Goal: Check status: Check status

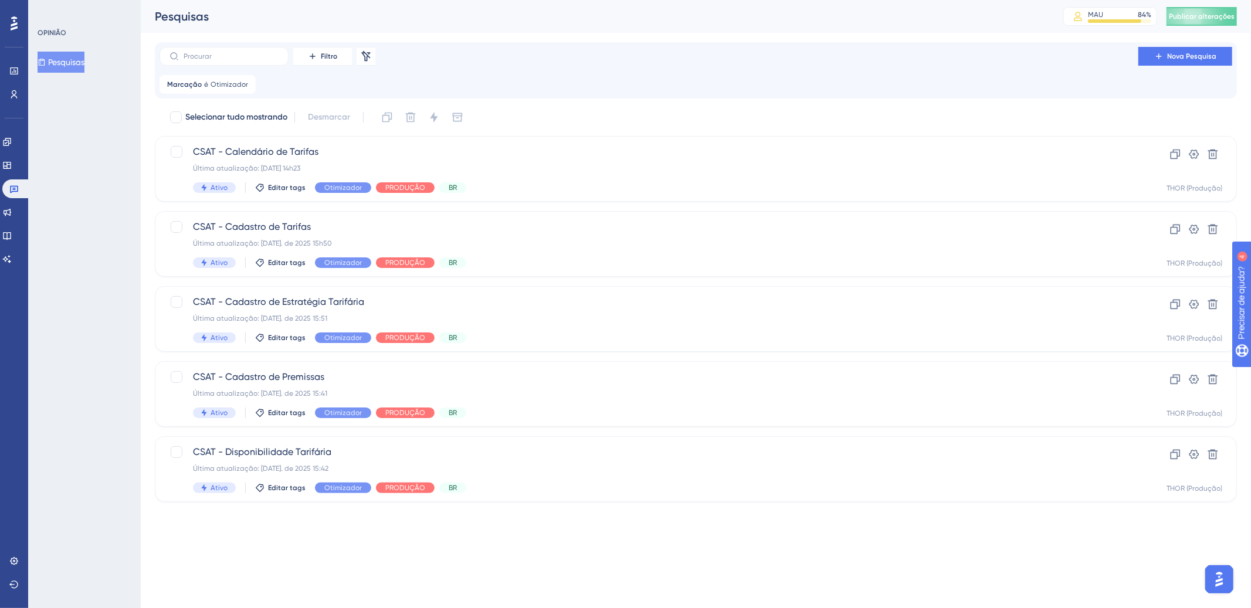
click at [0, 0] on icon at bounding box center [0, 0] width 0 height 0
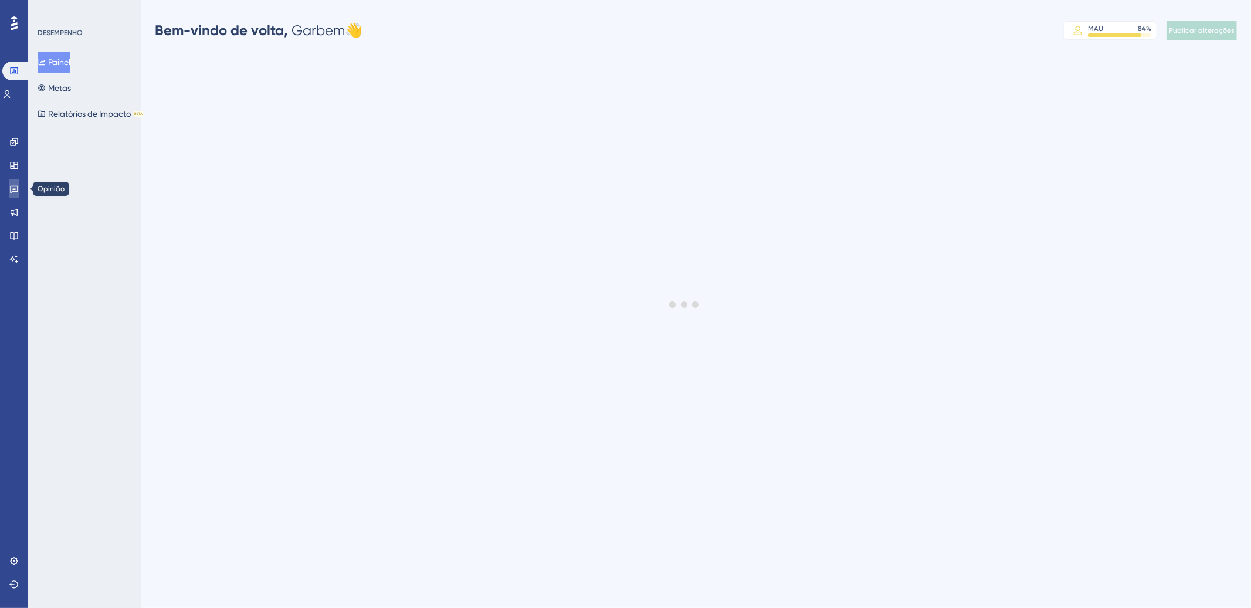
click at [13, 192] on icon at bounding box center [13, 188] width 9 height 9
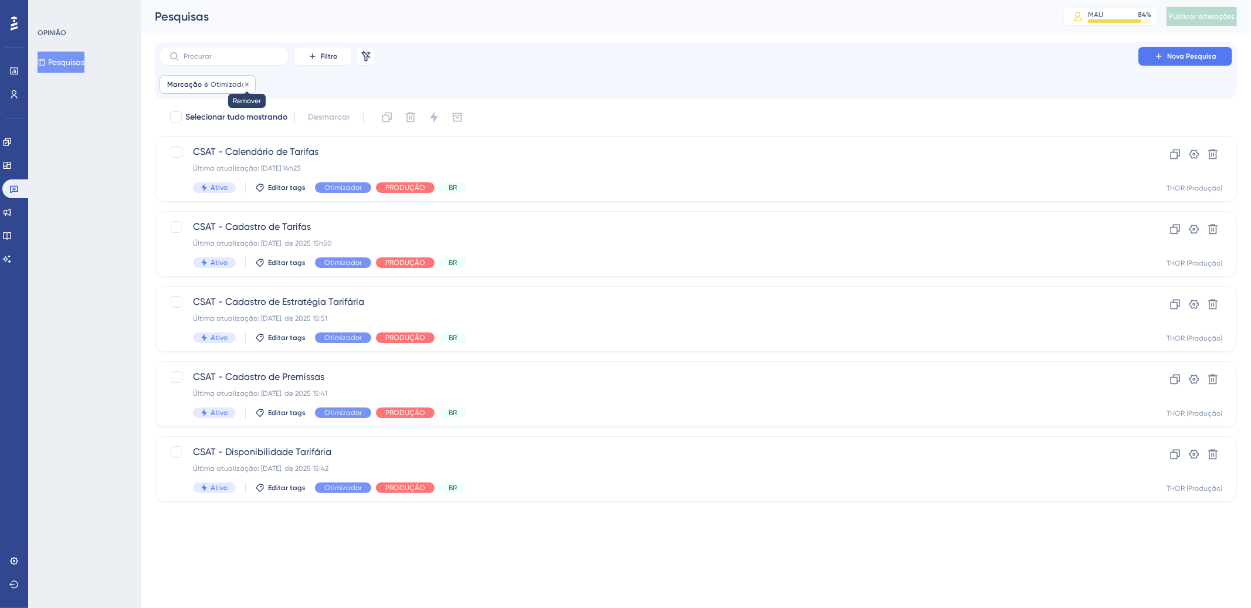
click at [243, 83] on icon at bounding box center [246, 84] width 7 height 7
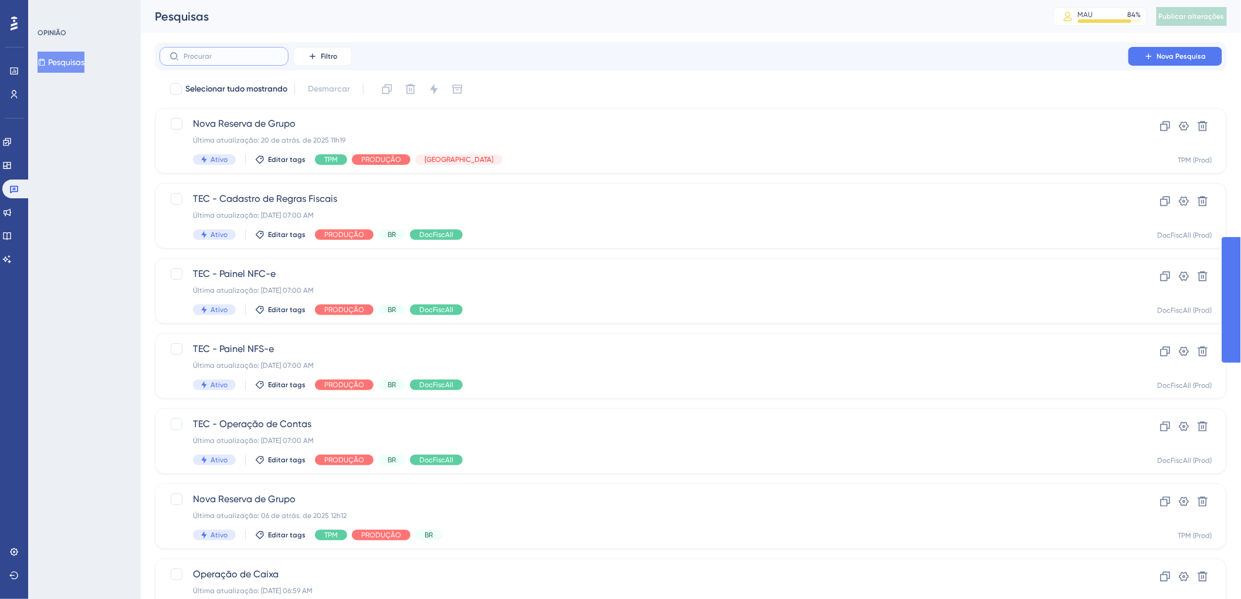
click at [269, 57] on input "text" at bounding box center [231, 56] width 95 height 8
click at [303, 56] on button "Filtro" at bounding box center [322, 56] width 59 height 19
click at [332, 91] on font "Etiquetas" at bounding box center [327, 89] width 35 height 9
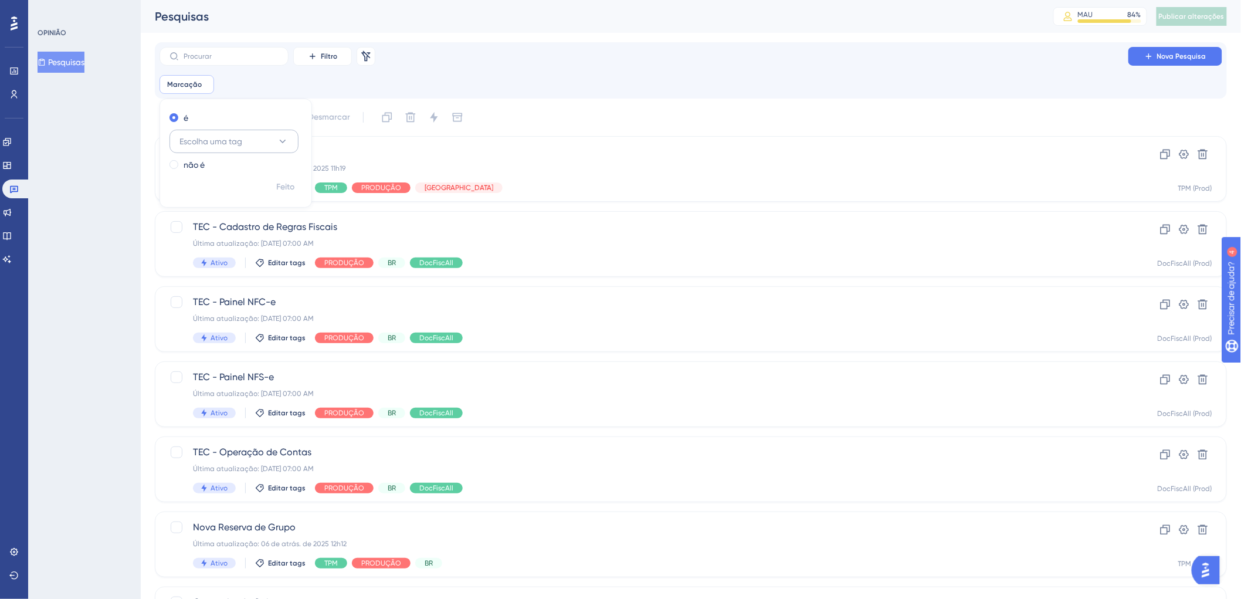
click at [289, 144] on button "Escolha uma tag" at bounding box center [233, 141] width 129 height 23
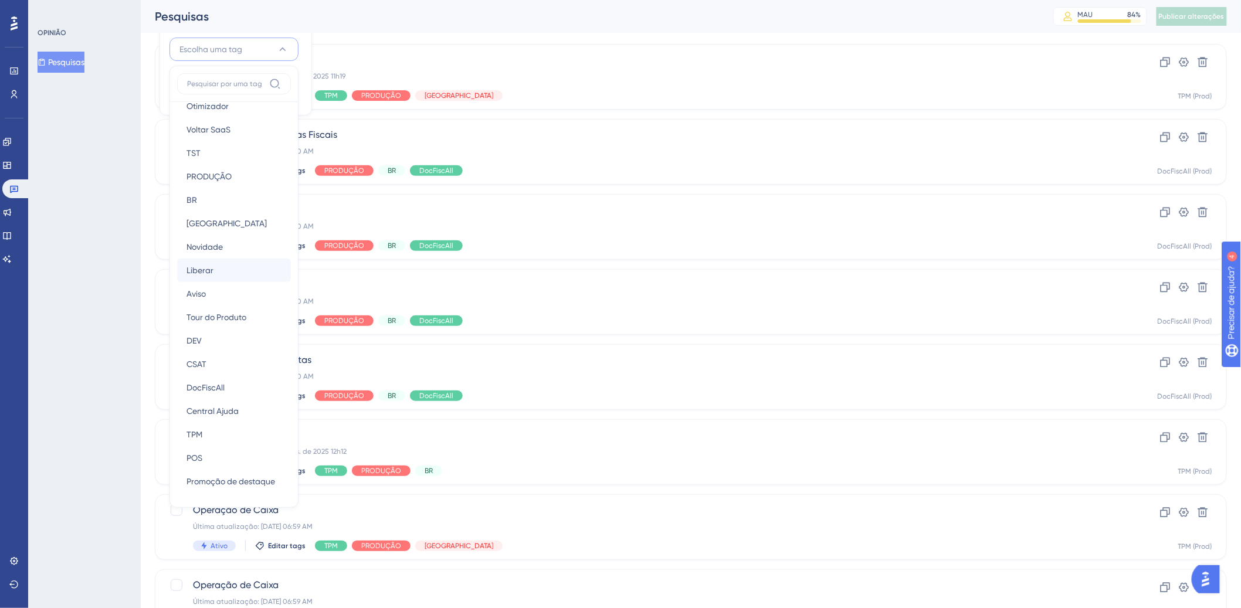
scroll to position [93, 0]
click at [241, 129] on div "Voltar SaaS Voltar SaaS" at bounding box center [233, 128] width 95 height 23
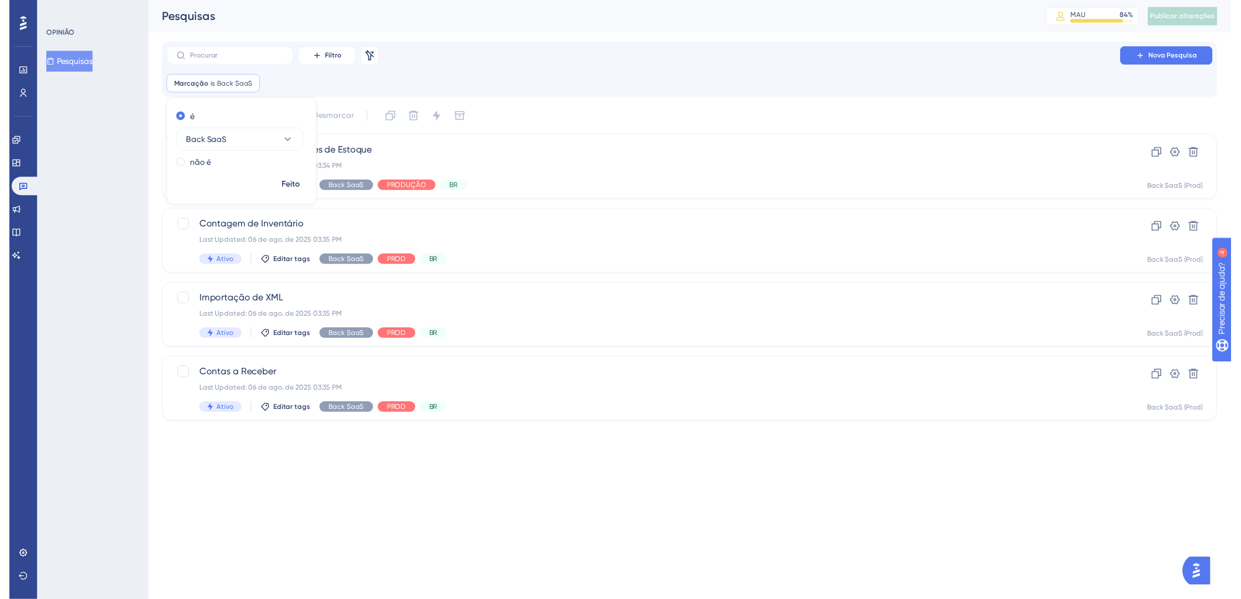
scroll to position [0, 0]
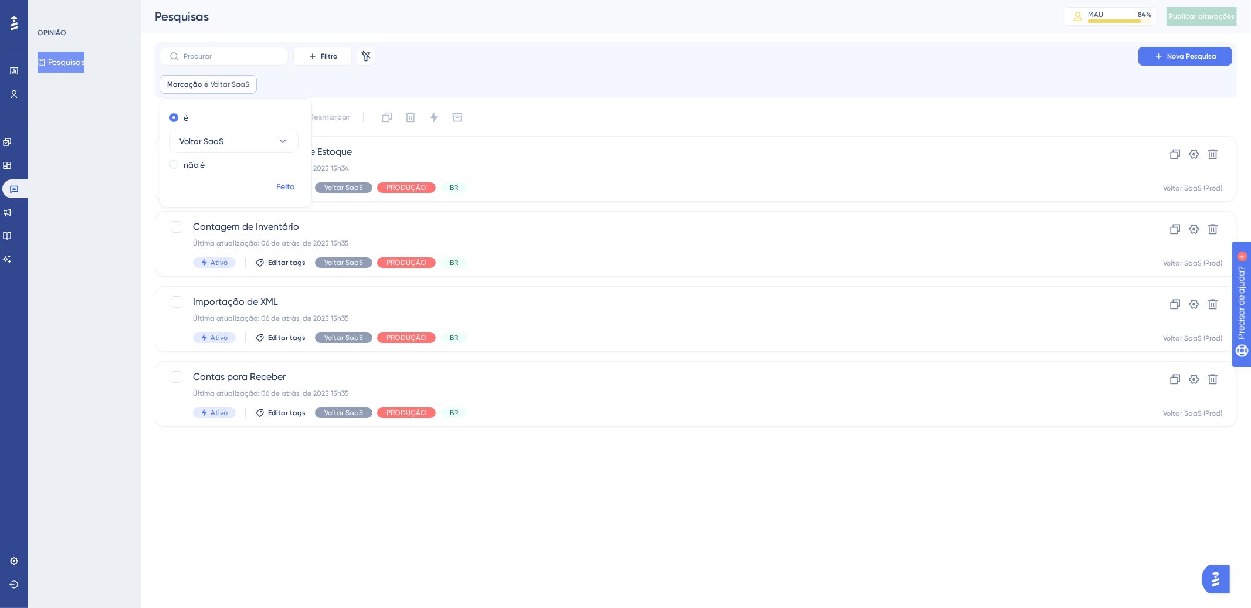
click at [292, 186] on font "Feito" at bounding box center [286, 187] width 18 height 10
click at [738, 175] on div "Relatório de Movimentos de Estoque Última atualização: 06 de atrás. de 2025 15h…" at bounding box center [649, 169] width 912 height 48
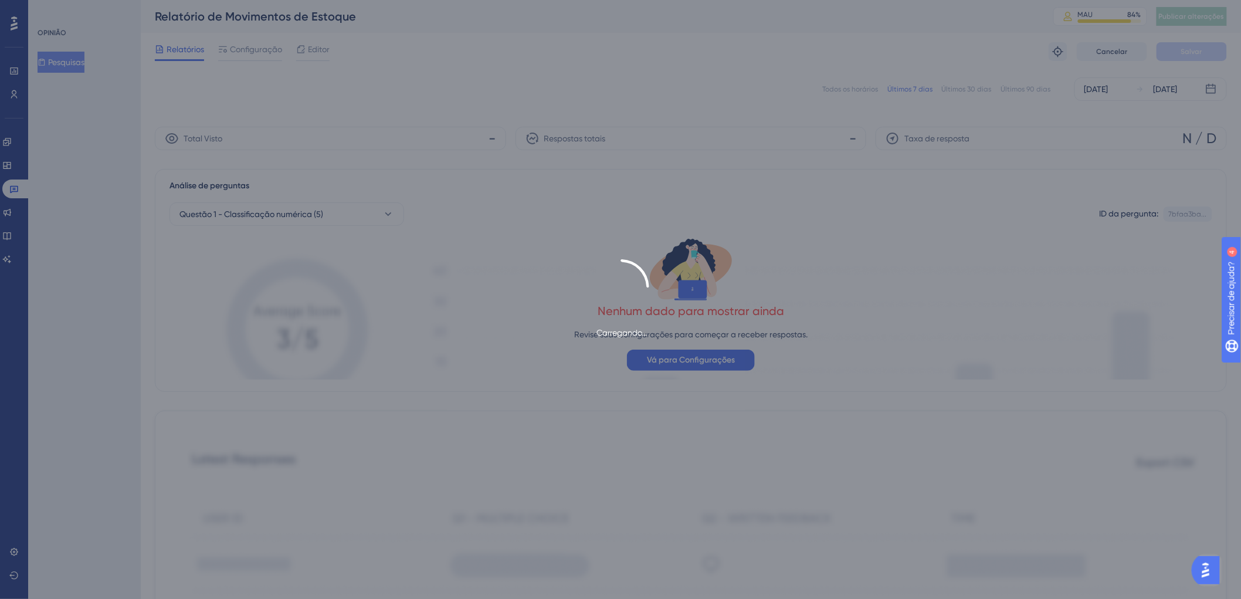
click at [858, 89] on div "Carregando..." at bounding box center [620, 299] width 1241 height 599
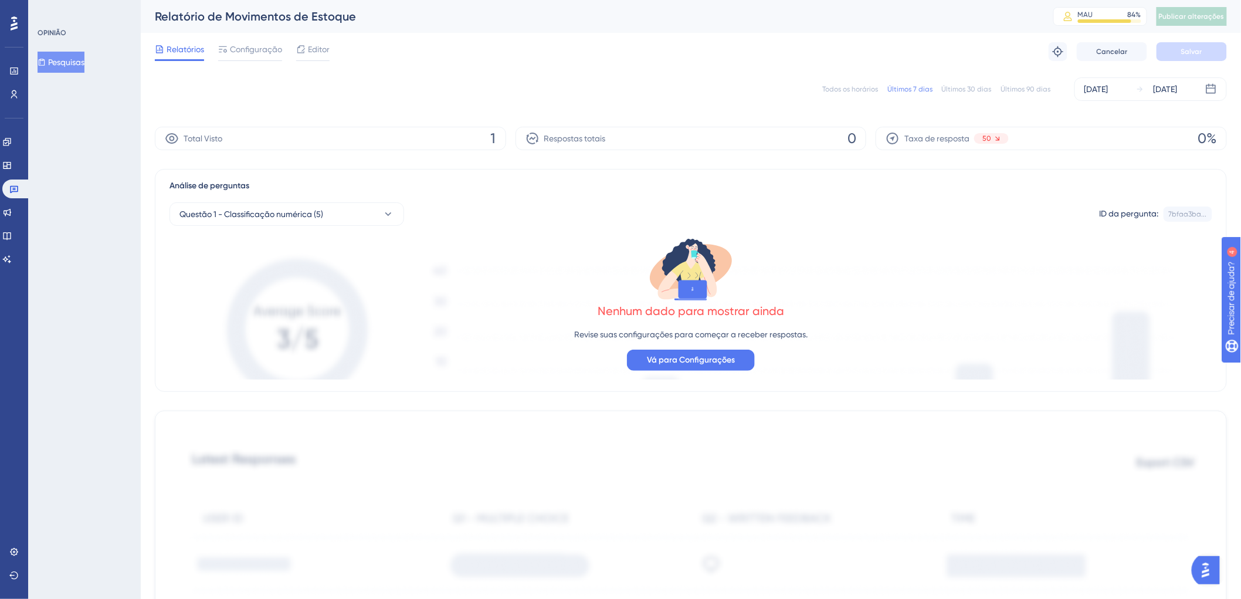
click at [858, 89] on font "Todos os horários" at bounding box center [850, 89] width 56 height 8
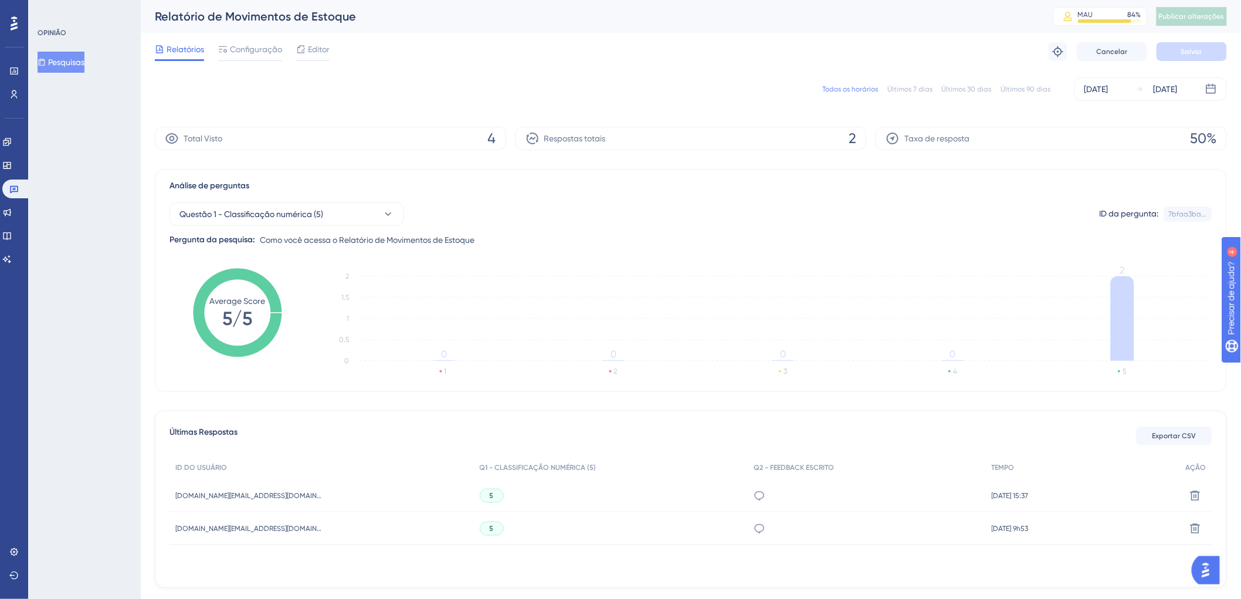
scroll to position [45, 0]
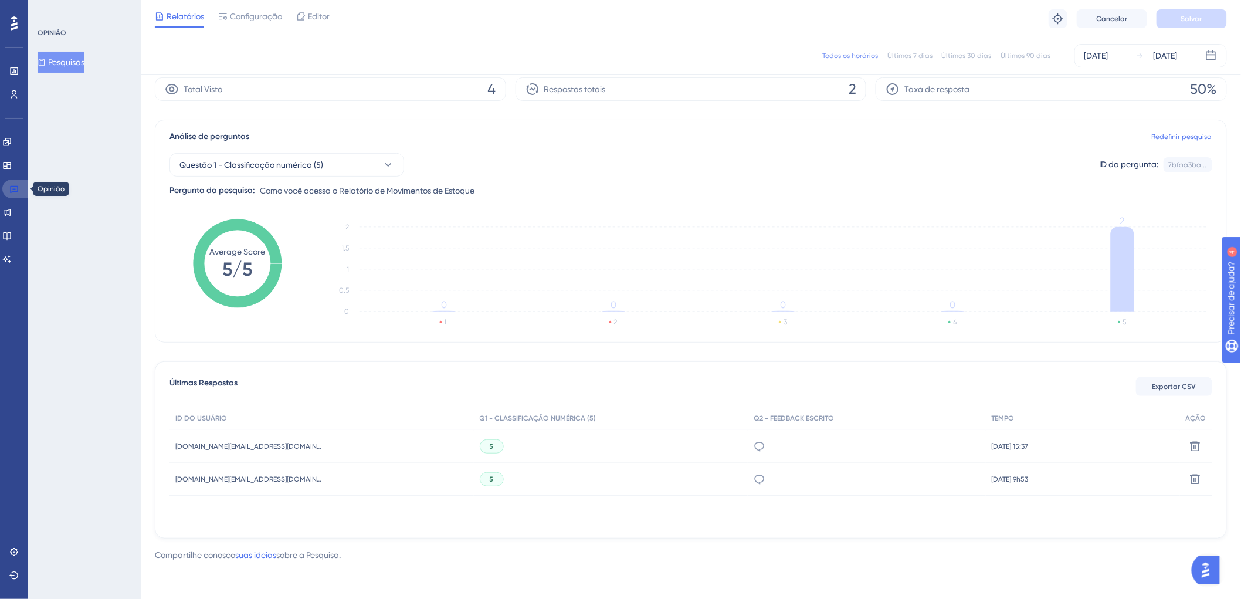
click at [10, 192] on icon at bounding box center [14, 190] width 8 height 8
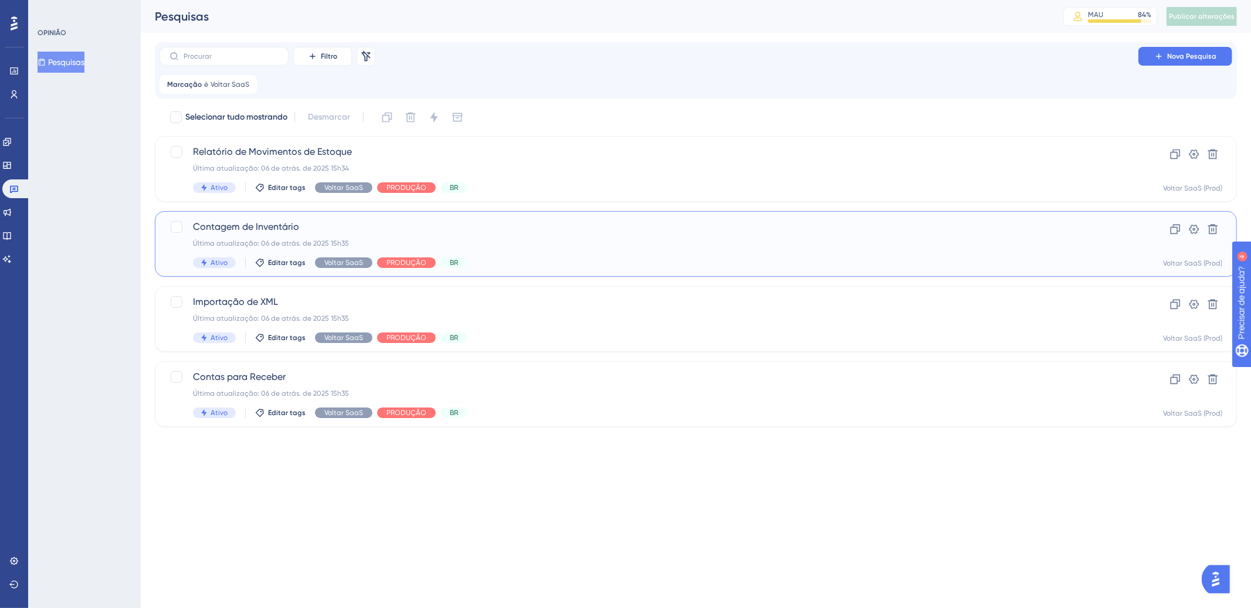
click at [578, 245] on div "Última atualização: 06 de atrás. de 2025 15h35" at bounding box center [649, 243] width 912 height 9
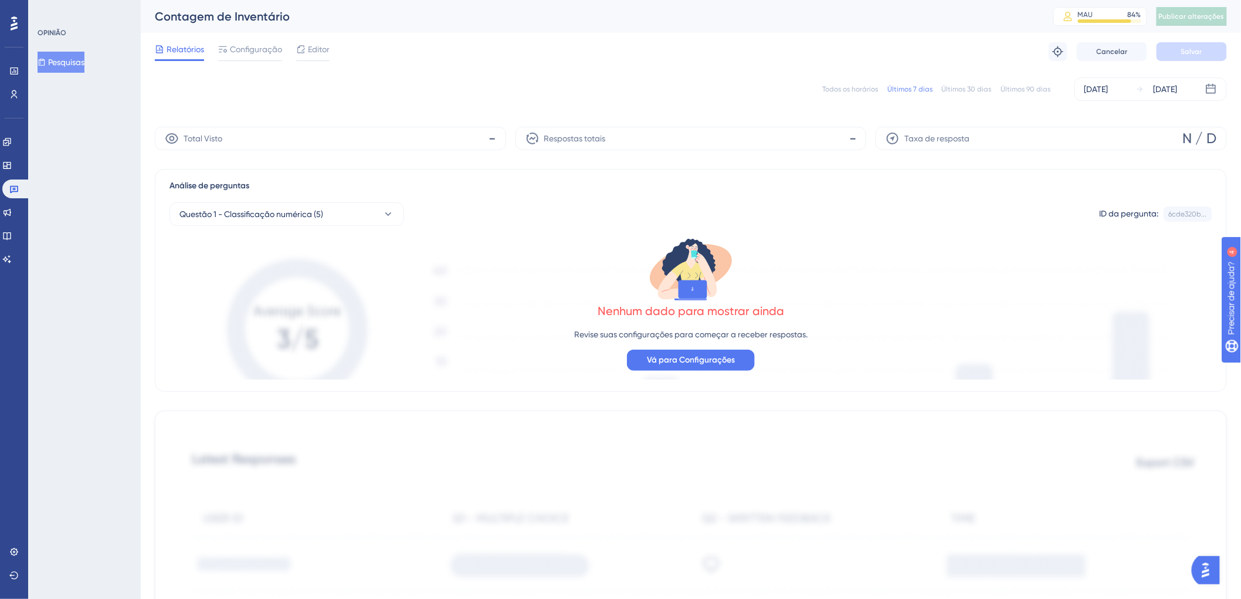
click at [841, 88] on font "Todos os horários" at bounding box center [850, 89] width 56 height 8
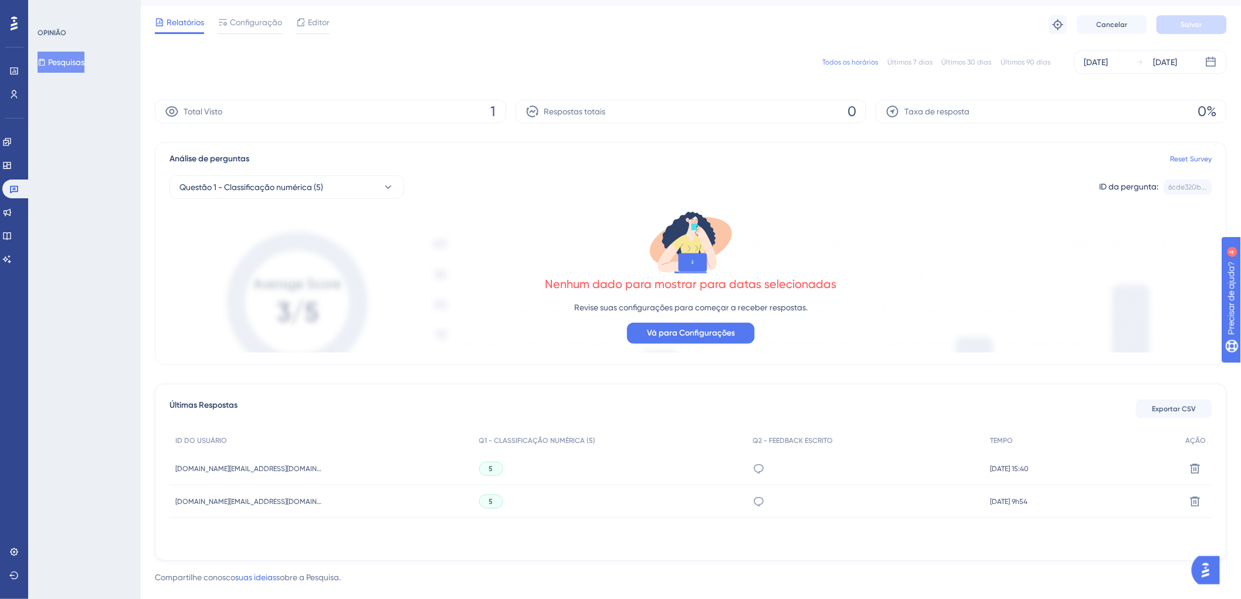
scroll to position [45, 0]
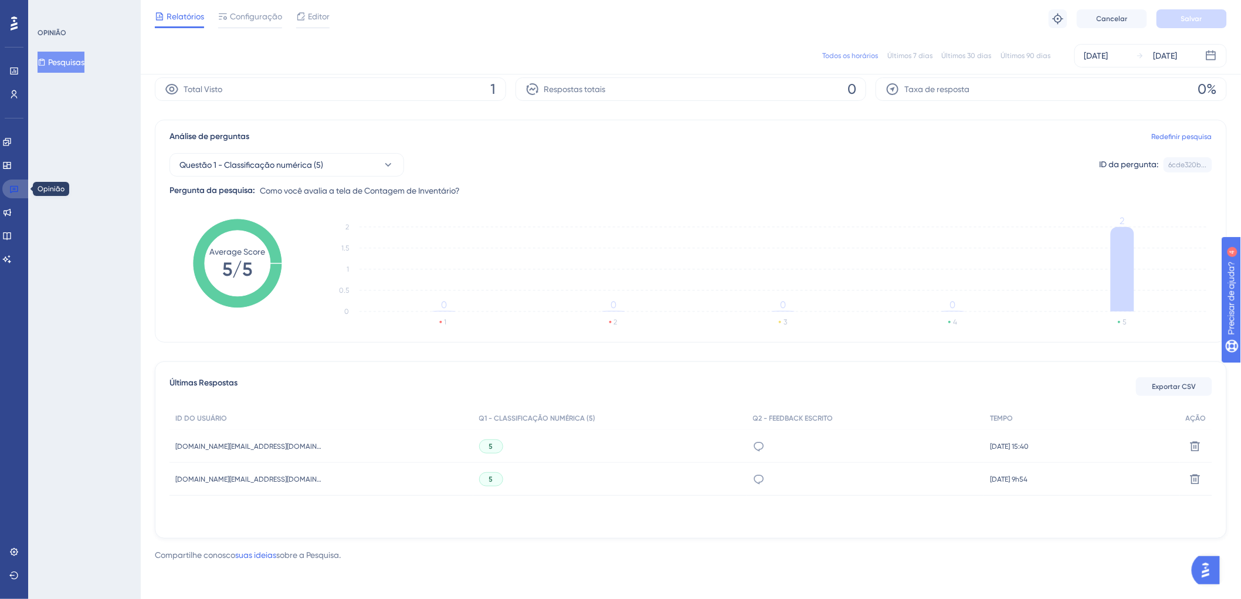
click at [15, 188] on icon at bounding box center [13, 188] width 9 height 9
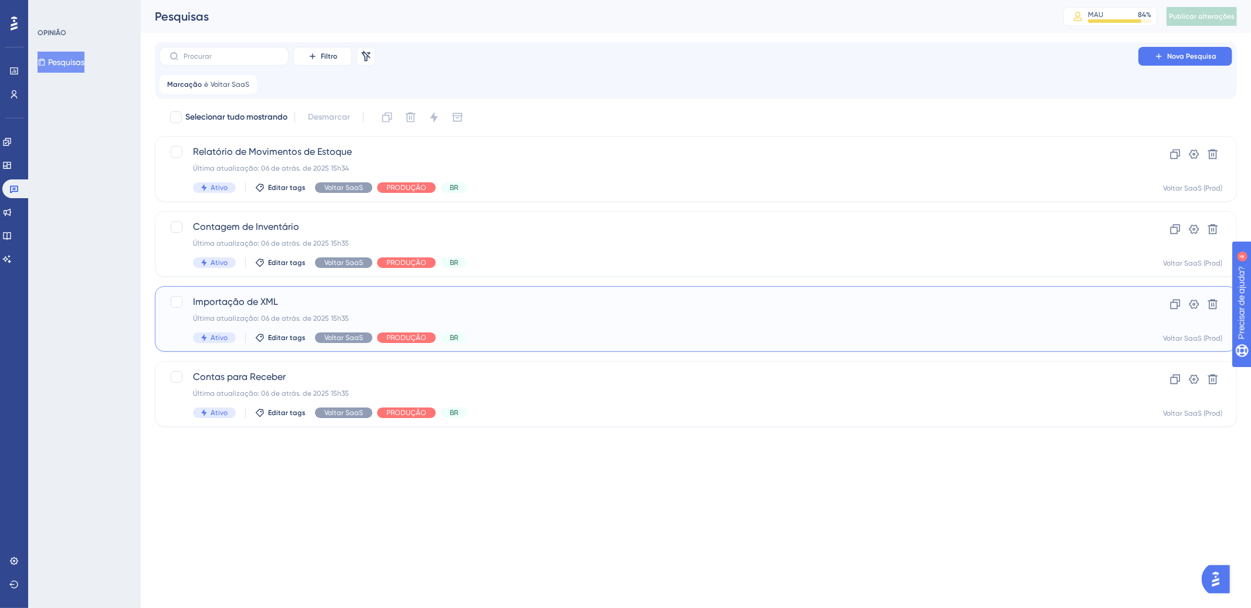
click at [508, 315] on div "Última atualização: 06 de atrás. de 2025 15h35" at bounding box center [649, 318] width 912 height 9
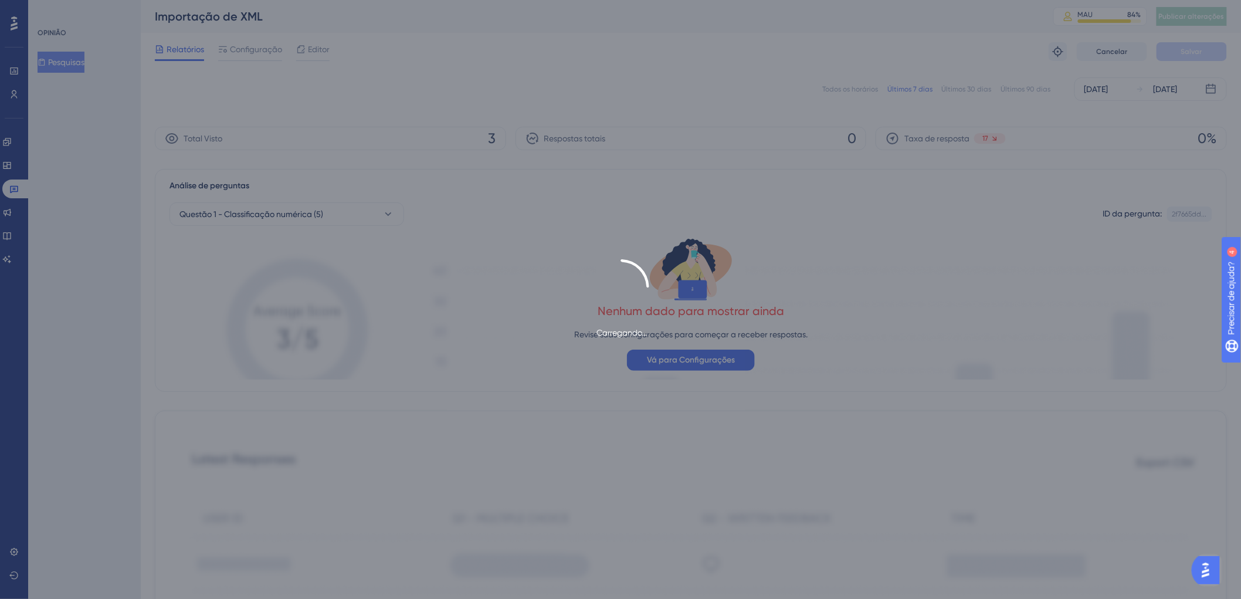
click at [858, 91] on div "Carregando..." at bounding box center [620, 299] width 1241 height 599
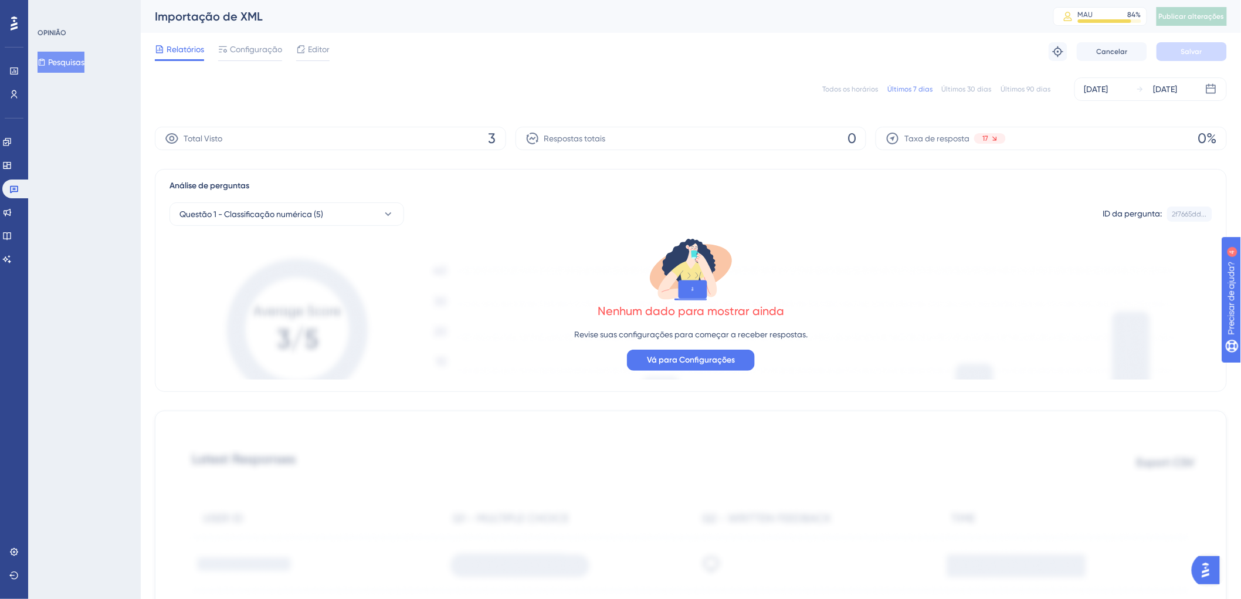
click at [857, 88] on font "Todos os horários" at bounding box center [850, 89] width 56 height 8
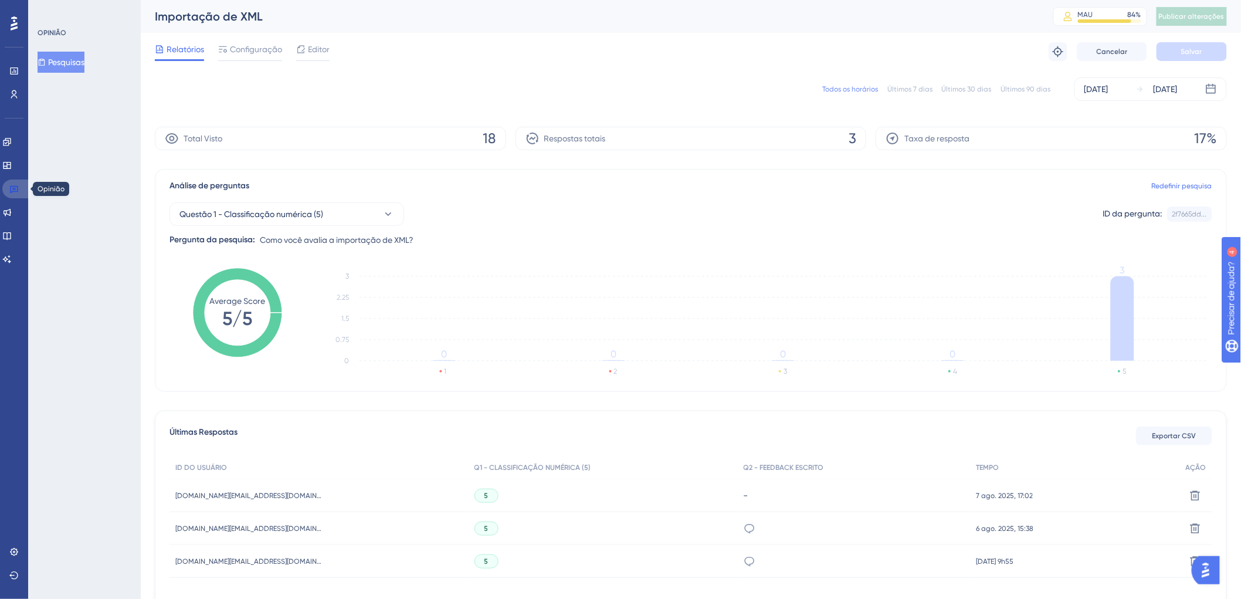
click at [10, 185] on icon at bounding box center [13, 188] width 9 height 9
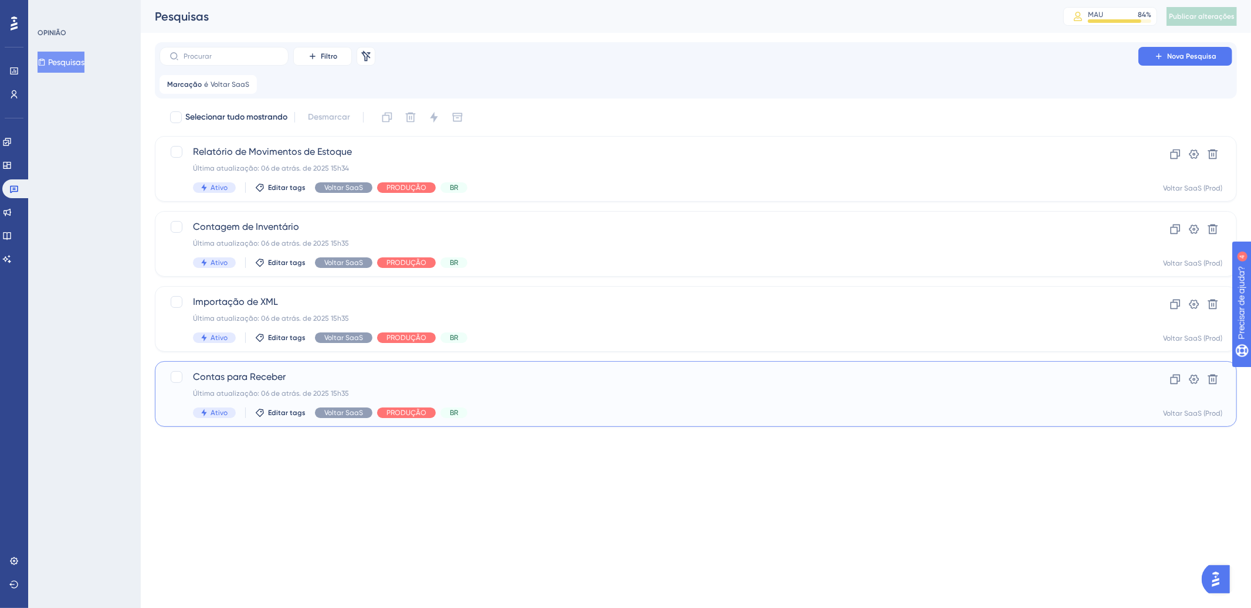
click at [592, 402] on div "Contas para Receber Última atualização: 06 de atrás. de 2025 15h35 Ativo Editar…" at bounding box center [649, 394] width 912 height 48
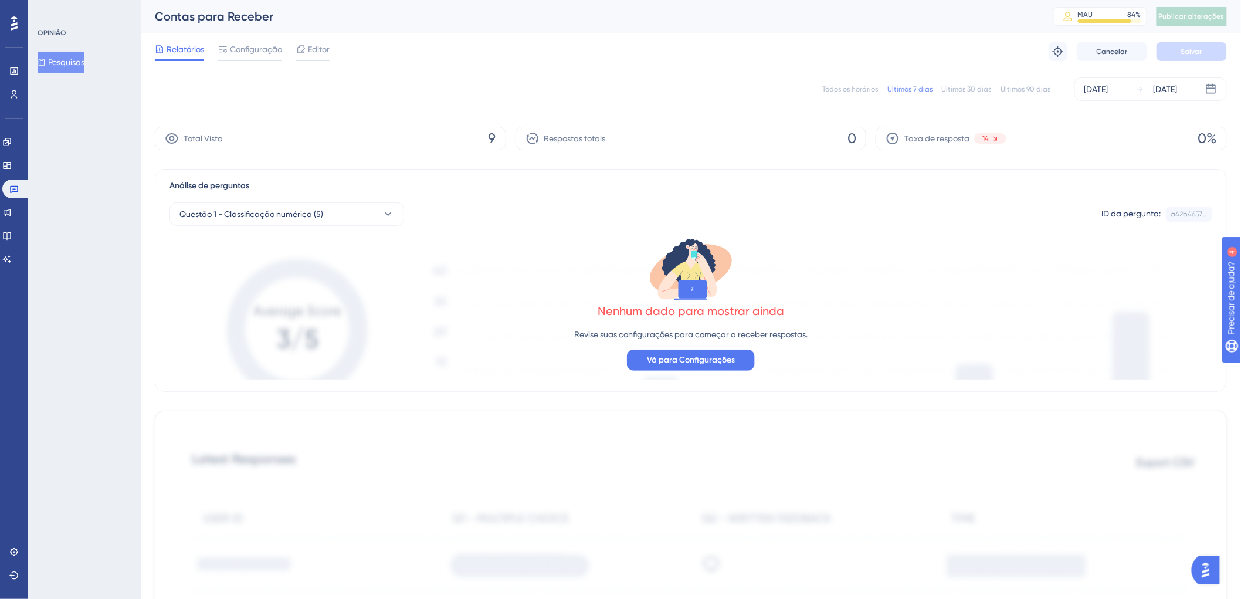
click at [862, 89] on font "Todos os horários" at bounding box center [850, 89] width 56 height 8
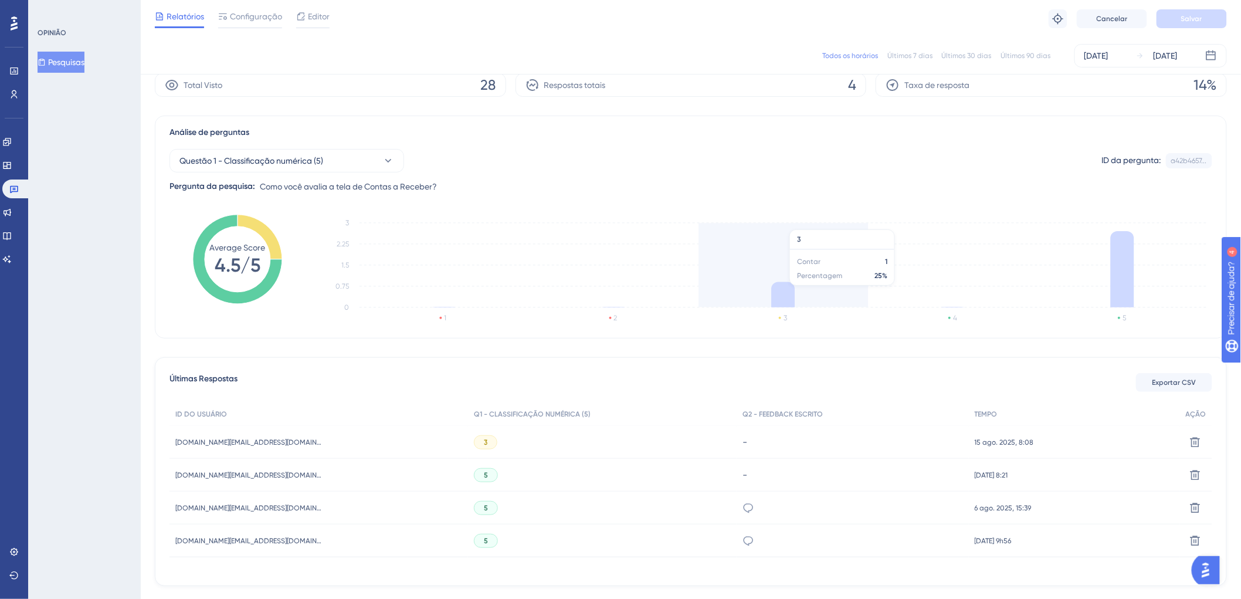
scroll to position [96, 0]
